Goal: Navigation & Orientation: Find specific page/section

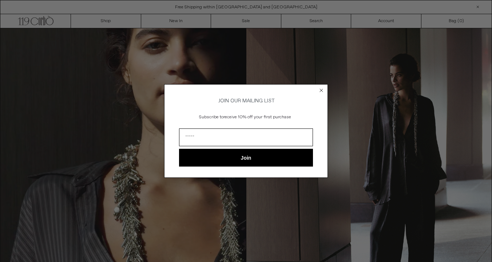
click at [319, 89] on circle "Close dialog" at bounding box center [321, 90] width 7 height 7
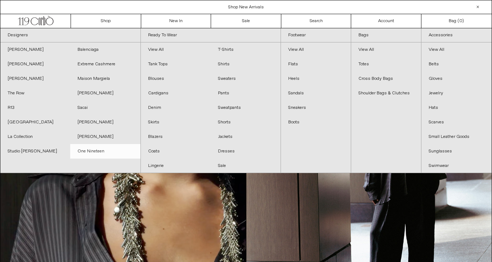
click at [80, 149] on link "One Nineteen" at bounding box center [105, 151] width 70 height 15
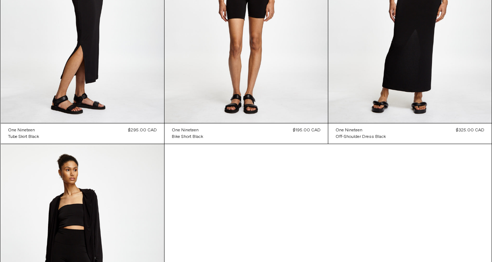
scroll to position [1596, 0]
